Goal: Task Accomplishment & Management: Use online tool/utility

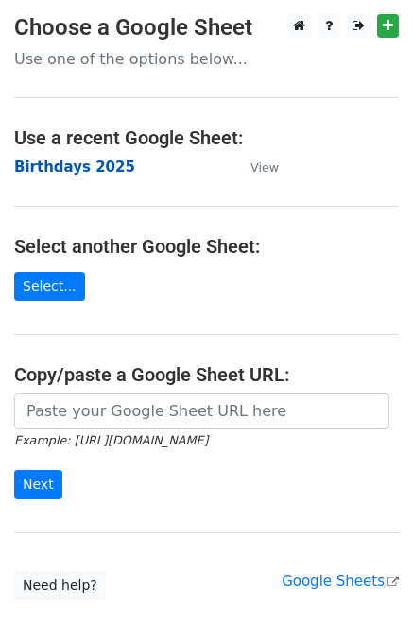
click at [105, 164] on strong "Birthdays 2025" at bounding box center [74, 167] width 121 height 17
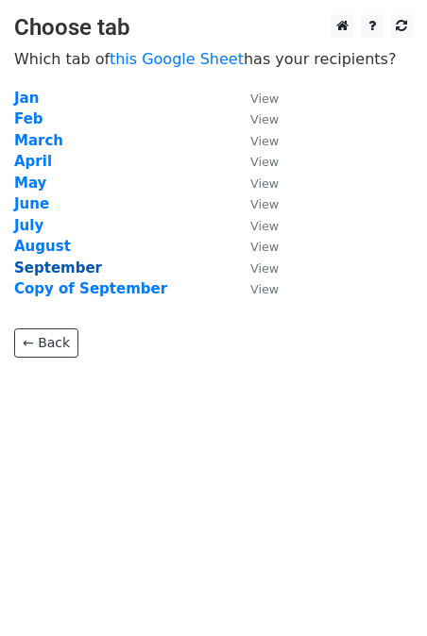
click at [65, 264] on strong "September" at bounding box center [58, 268] width 88 height 17
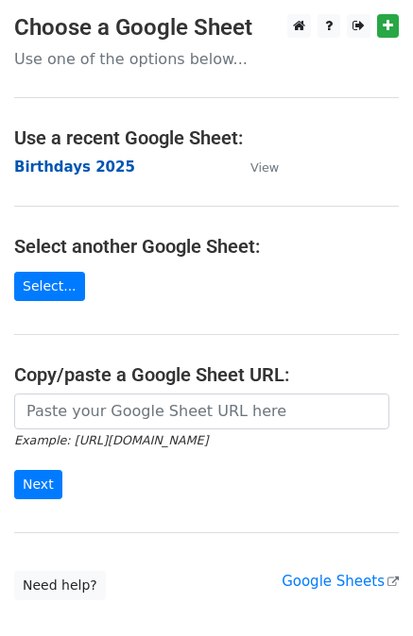
click at [61, 170] on strong "Birthdays 2025" at bounding box center [74, 167] width 121 height 17
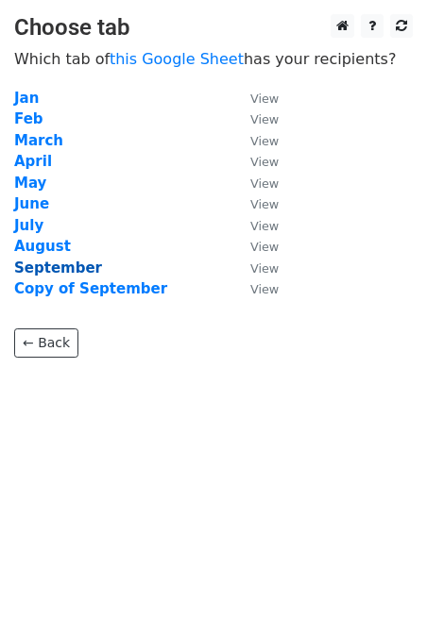
click at [60, 266] on strong "September" at bounding box center [58, 268] width 88 height 17
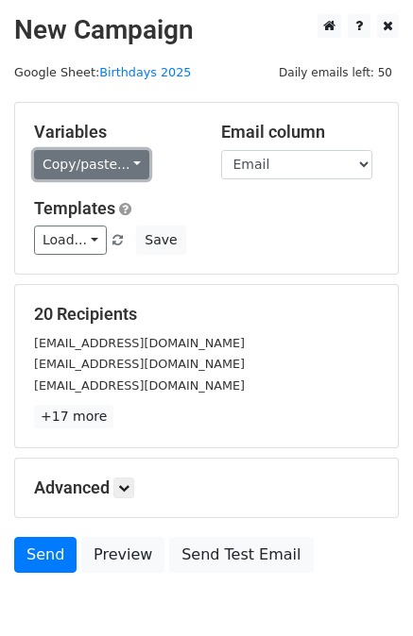
click at [89, 170] on link "Copy/paste..." at bounding box center [91, 164] width 115 height 29
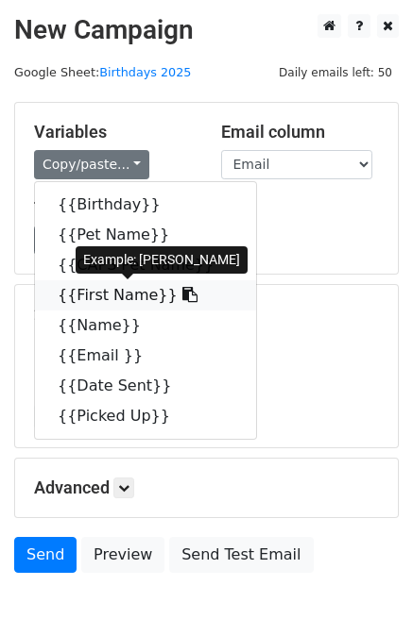
click at [87, 299] on link "{{First Name}}" at bounding box center [145, 295] width 221 height 30
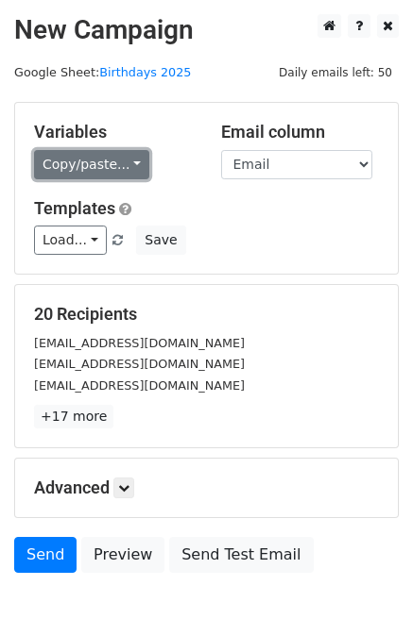
click at [79, 167] on link "Copy/paste..." at bounding box center [91, 164] width 115 height 29
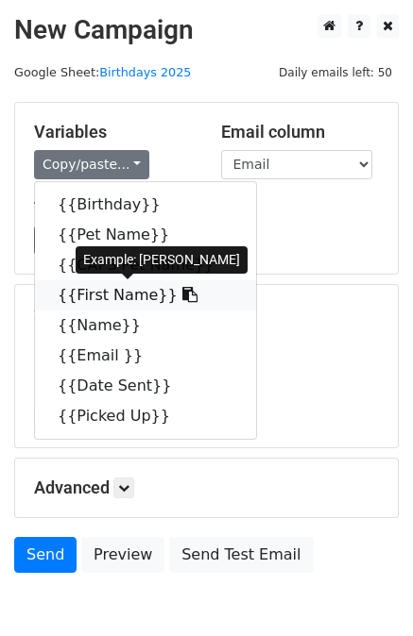
click at [94, 291] on link "{{First Name}}" at bounding box center [145, 295] width 221 height 30
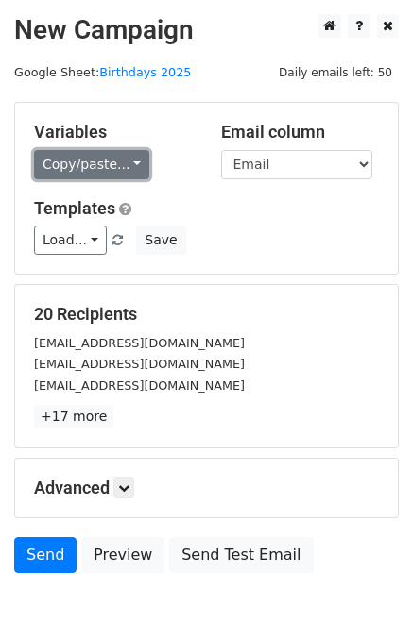
click at [79, 165] on link "Copy/paste..." at bounding box center [91, 164] width 115 height 29
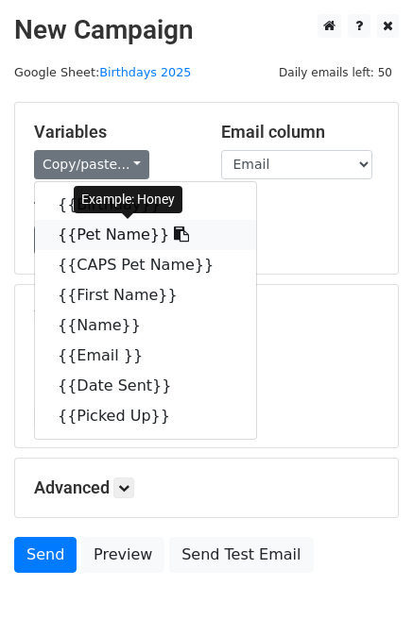
click at [78, 239] on link "{{Pet Name}}" at bounding box center [145, 235] width 221 height 30
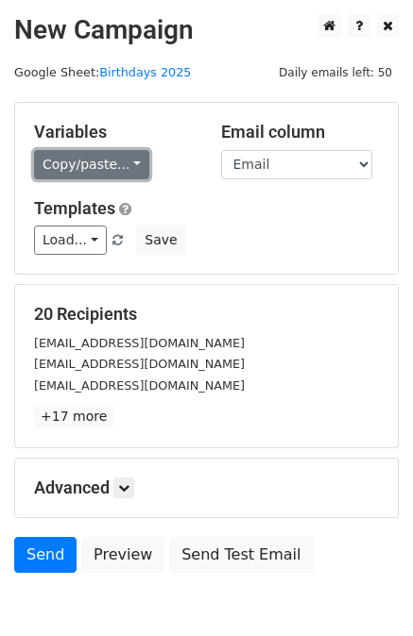
click at [93, 154] on link "Copy/paste..." at bounding box center [91, 164] width 115 height 29
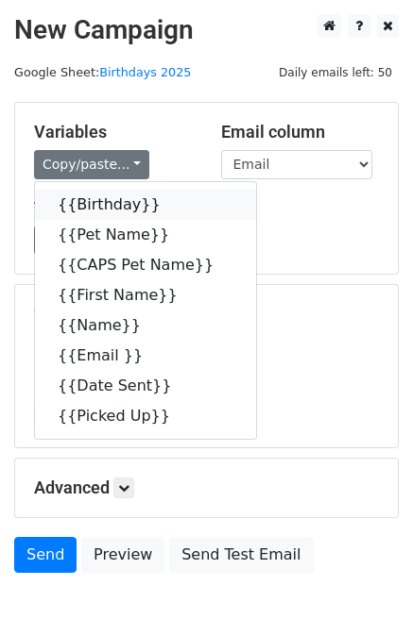
click at [89, 202] on link "{{Birthday}}" at bounding box center [145, 205] width 221 height 30
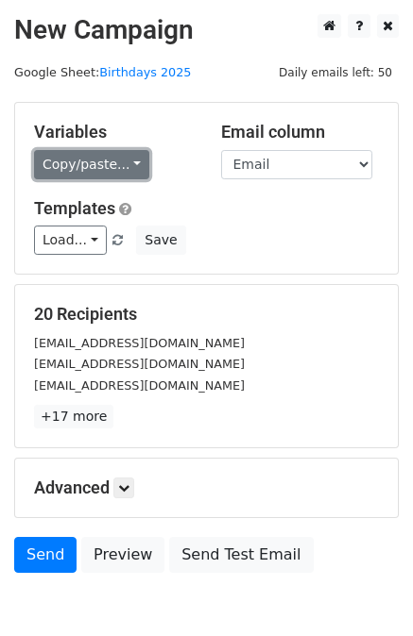
click at [80, 159] on link "Copy/paste..." at bounding box center [91, 164] width 115 height 29
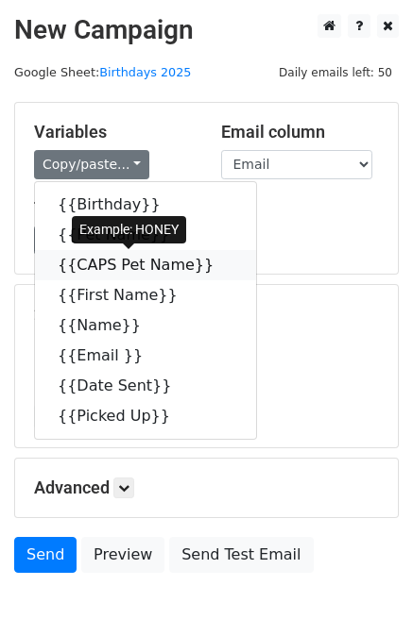
click at [84, 268] on link "{{CAPS Pet Name}}" at bounding box center [145, 265] width 221 height 30
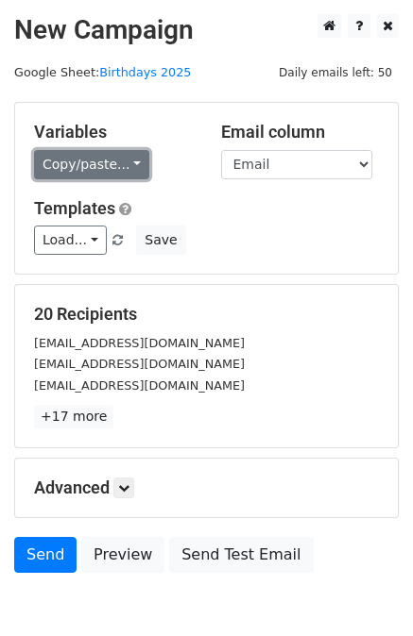
click at [85, 158] on link "Copy/paste..." at bounding box center [91, 164] width 115 height 29
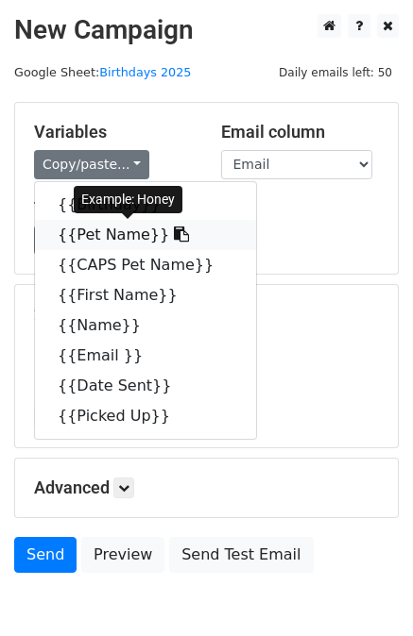
click at [87, 238] on link "{{Pet Name}}" at bounding box center [145, 235] width 221 height 30
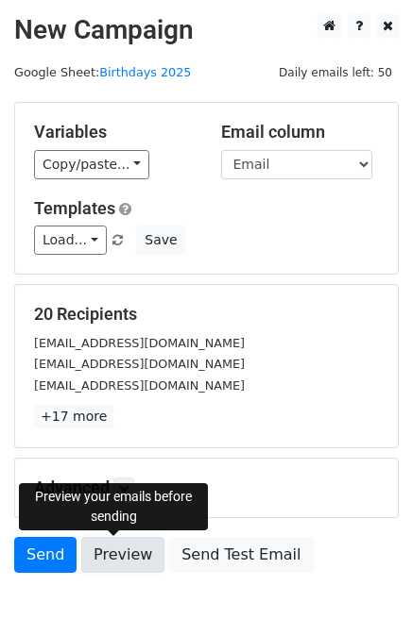
click at [110, 560] on link "Preview" at bounding box center [122, 555] width 83 height 36
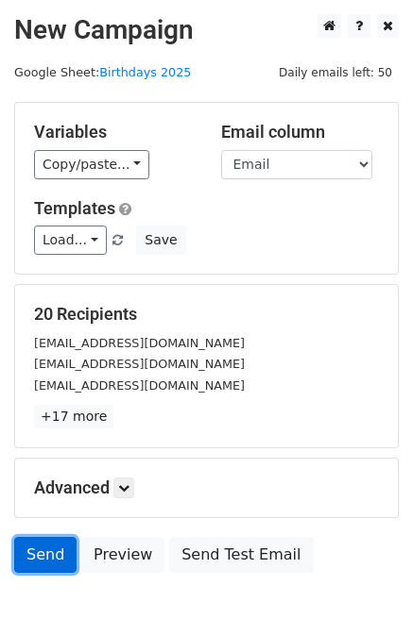
click at [30, 554] on link "Send" at bounding box center [45, 555] width 62 height 36
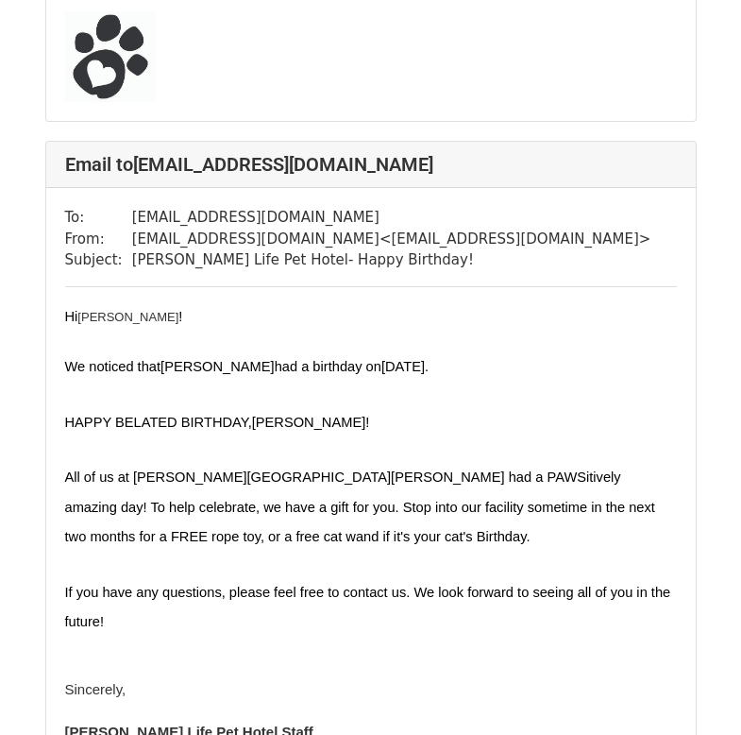
scroll to position [15929, 0]
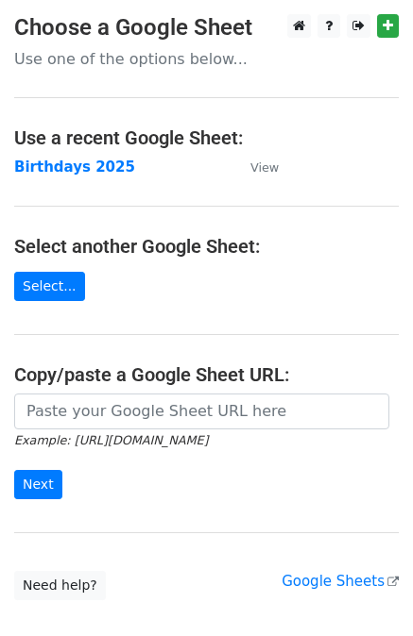
click at [85, 170] on strong "Birthdays 2025" at bounding box center [74, 167] width 121 height 17
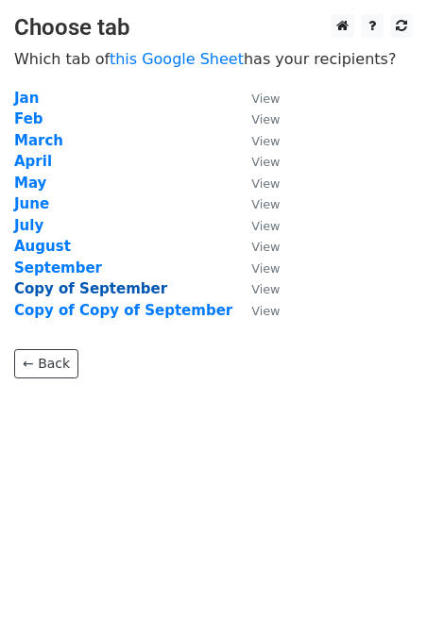
click at [70, 288] on strong "Copy of September" at bounding box center [90, 288] width 153 height 17
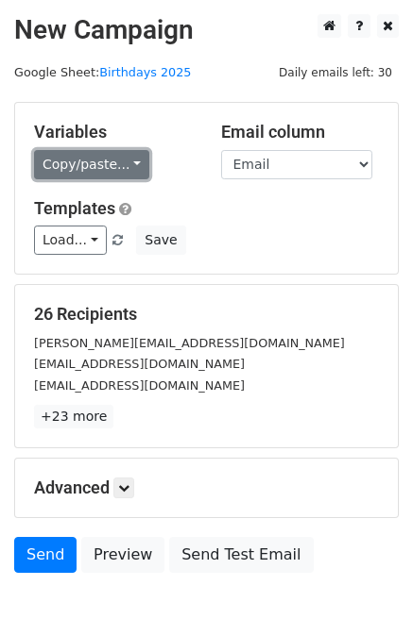
click at [80, 163] on link "Copy/paste..." at bounding box center [91, 164] width 115 height 29
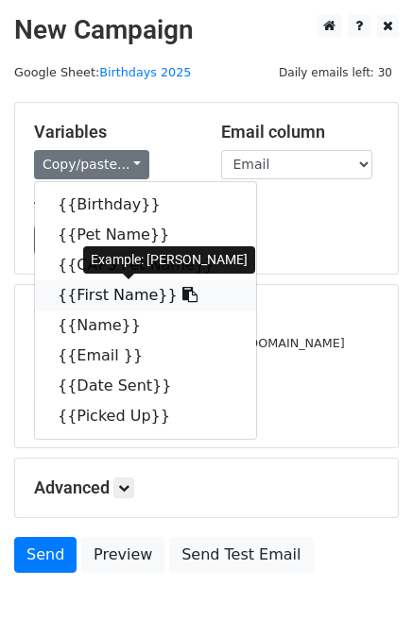
click at [101, 297] on link "{{First Name}}" at bounding box center [145, 295] width 221 height 30
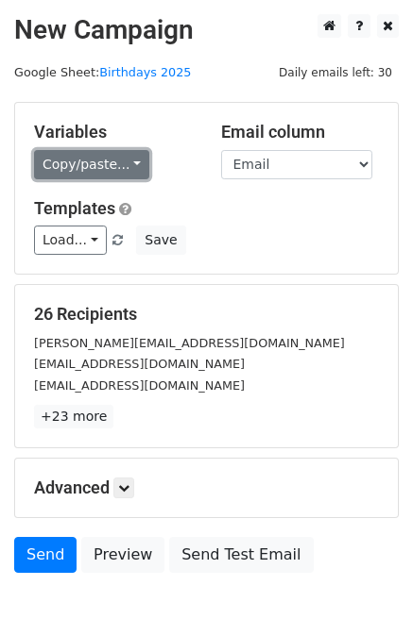
click at [44, 157] on link "Copy/paste..." at bounding box center [91, 164] width 115 height 29
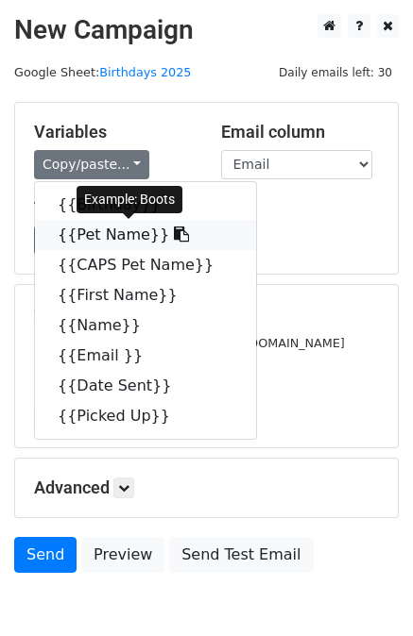
click at [97, 237] on link "{{Pet Name}}" at bounding box center [145, 235] width 221 height 30
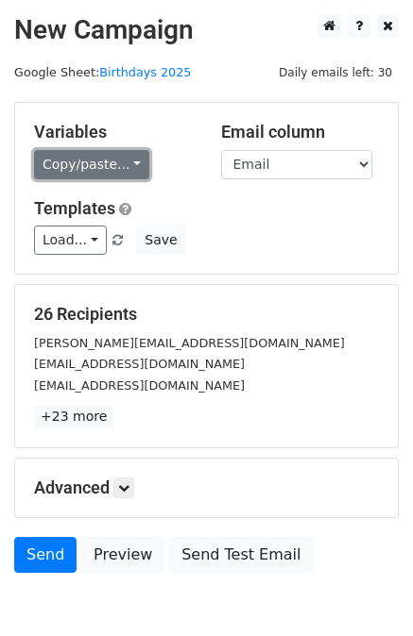
click at [65, 174] on link "Copy/paste..." at bounding box center [91, 164] width 115 height 29
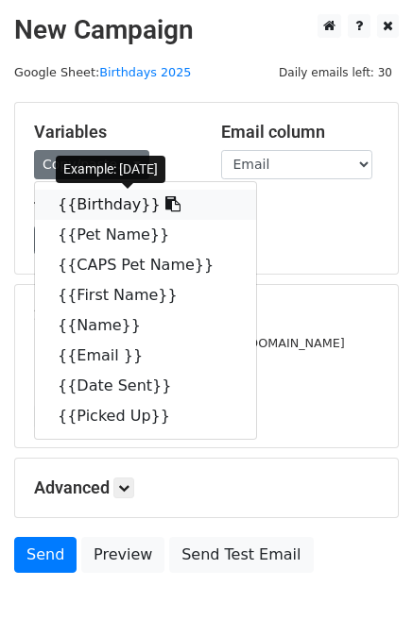
click at [68, 209] on link "{{Birthday}}" at bounding box center [145, 205] width 221 height 30
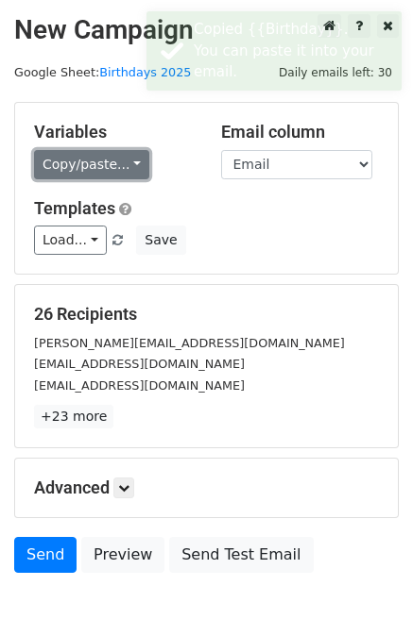
click at [59, 171] on link "Copy/paste..." at bounding box center [91, 164] width 115 height 29
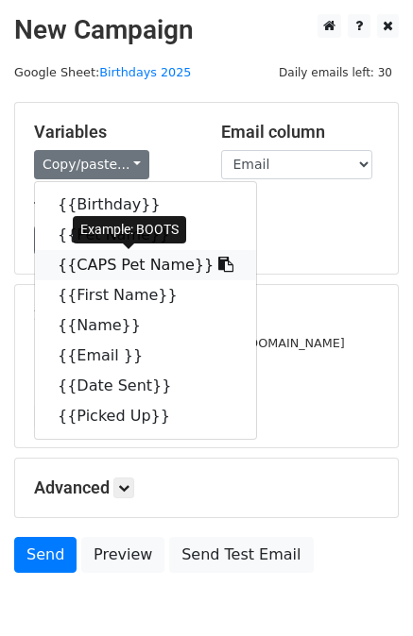
click at [87, 263] on link "{{CAPS Pet Name}}" at bounding box center [145, 265] width 221 height 30
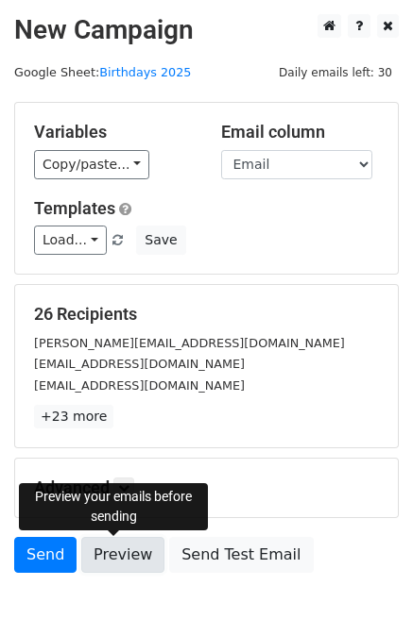
click at [114, 558] on link "Preview" at bounding box center [122, 555] width 83 height 36
click at [112, 555] on link "Preview" at bounding box center [122, 555] width 83 height 36
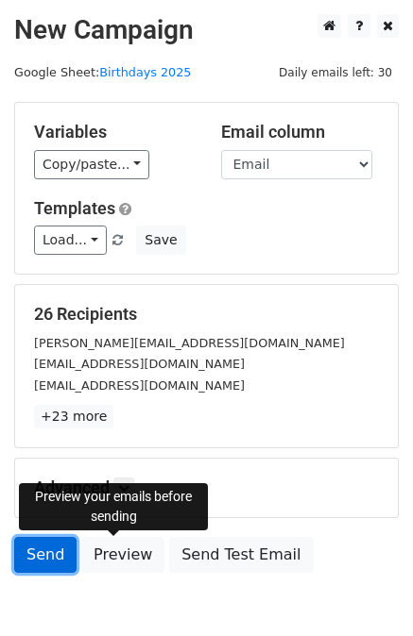
click at [33, 555] on link "Send" at bounding box center [45, 555] width 62 height 36
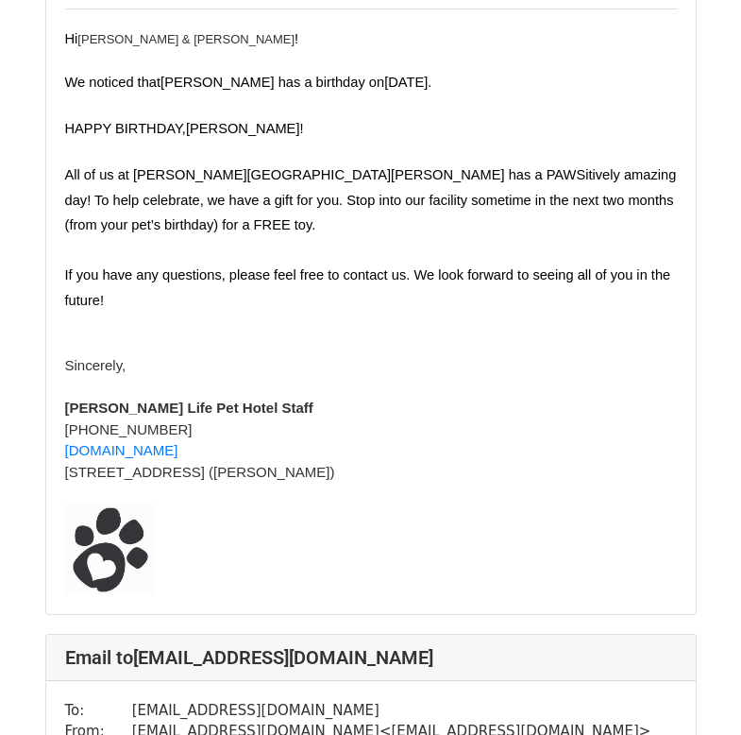
scroll to position [19524, 0]
